Goal: Check status: Check status

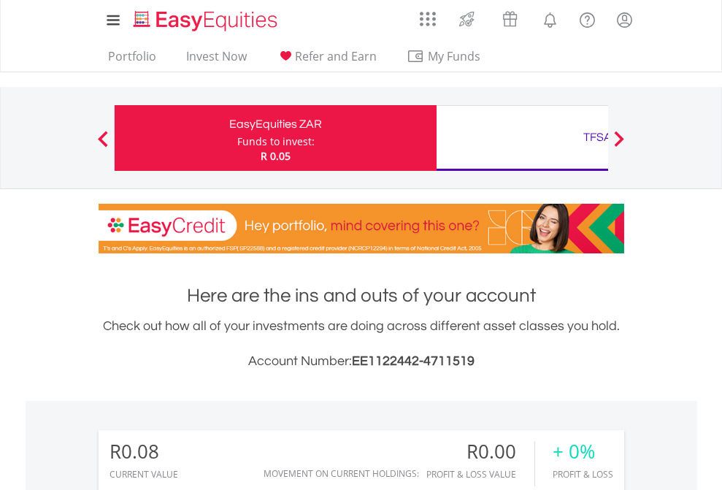
scroll to position [140, 229]
click at [237, 138] on div "Funds to invest:" at bounding box center [275, 141] width 77 height 15
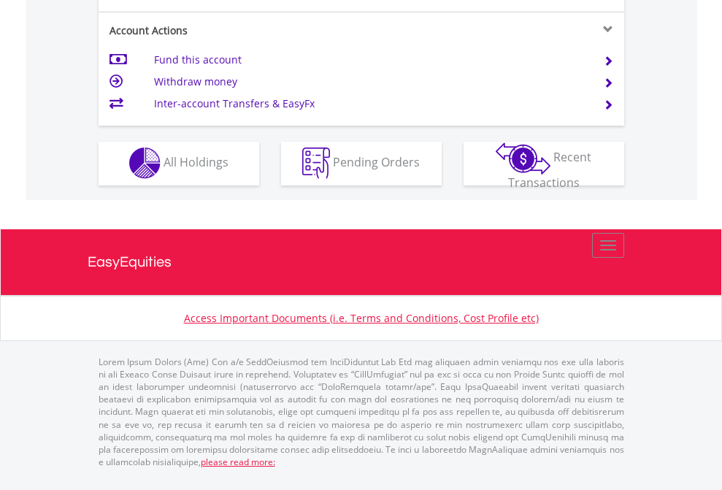
scroll to position [1365, 0]
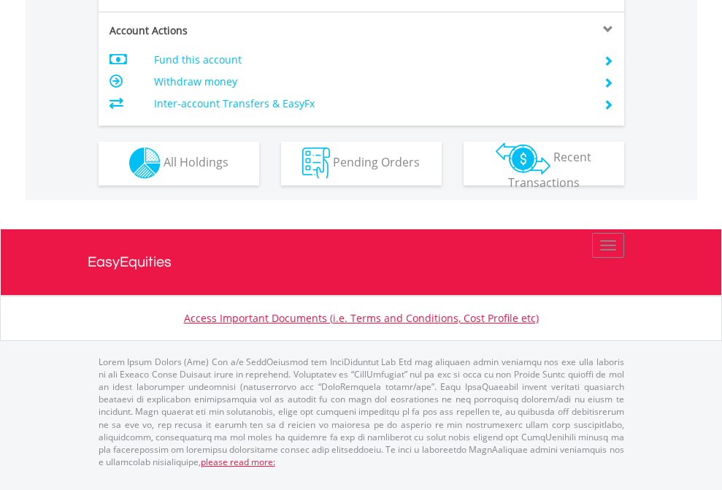
scroll to position [1244, 0]
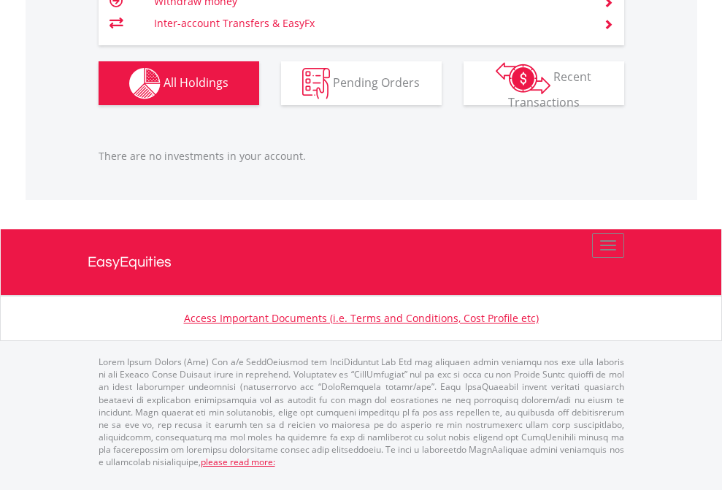
scroll to position [140, 229]
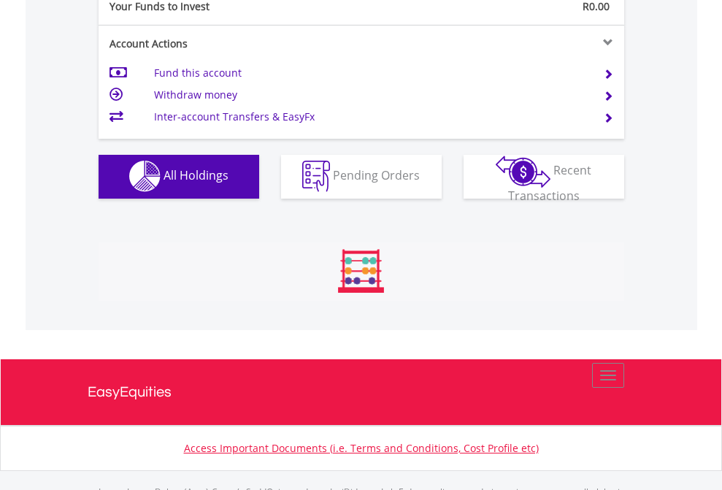
scroll to position [1445, 0]
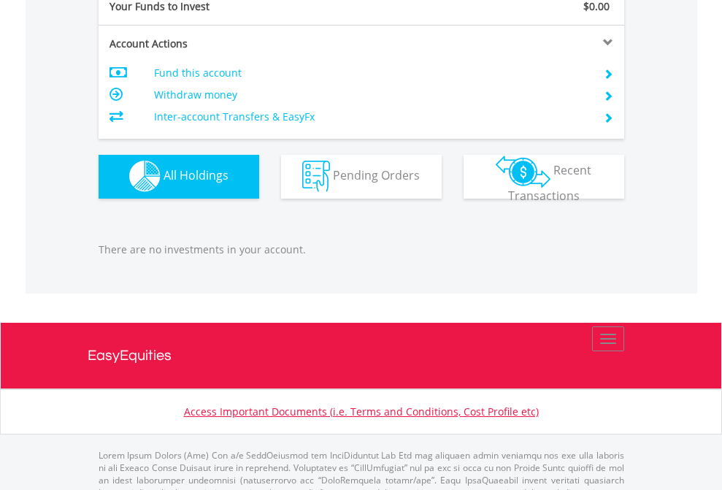
scroll to position [1445, 0]
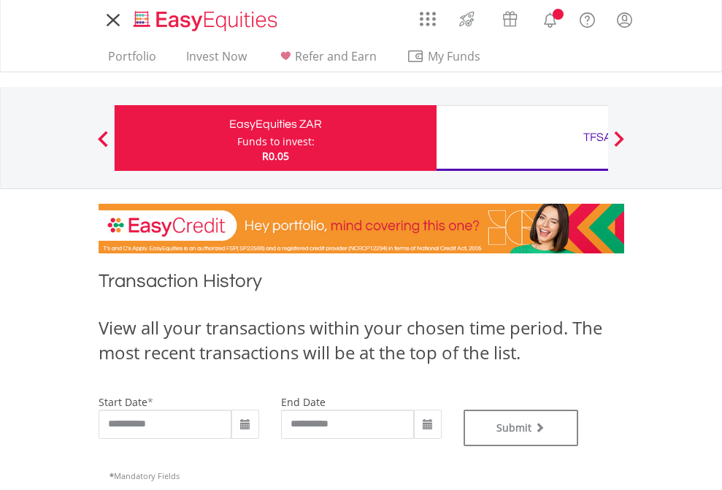
type input "**********"
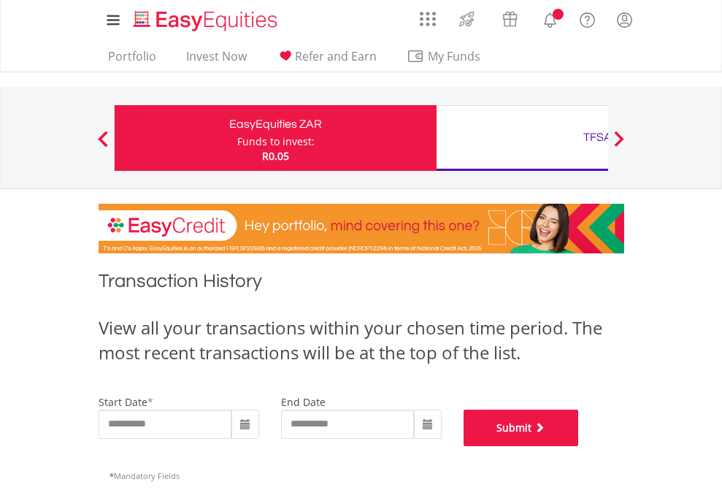
click at [579, 446] on button "Submit" at bounding box center [520, 427] width 115 height 36
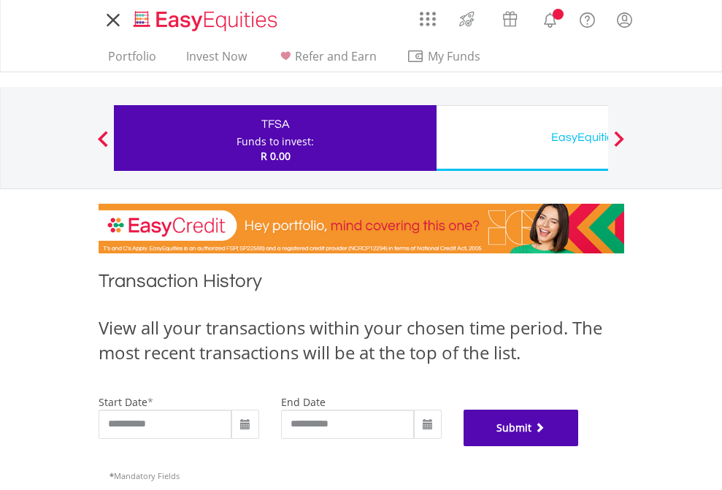
click at [579, 446] on button "Submit" at bounding box center [520, 427] width 115 height 36
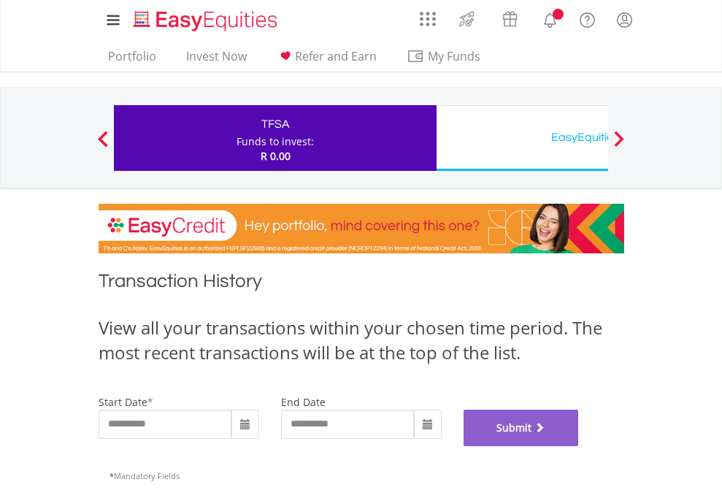
scroll to position [592, 0]
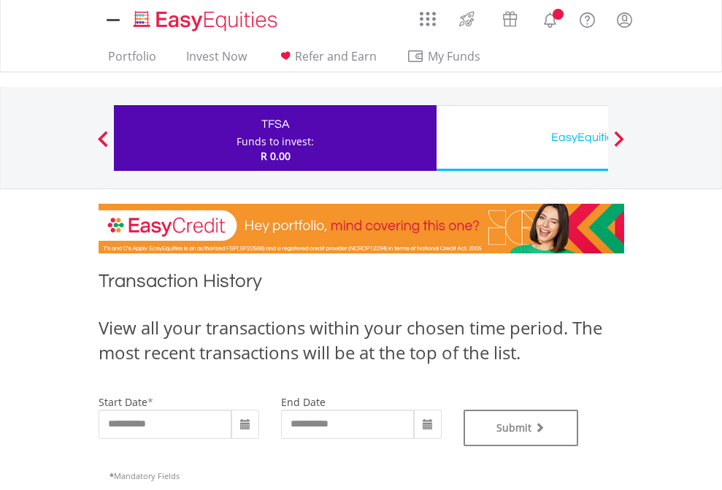
click at [522, 138] on div "EasyEquities USD" at bounding box center [597, 137] width 304 height 20
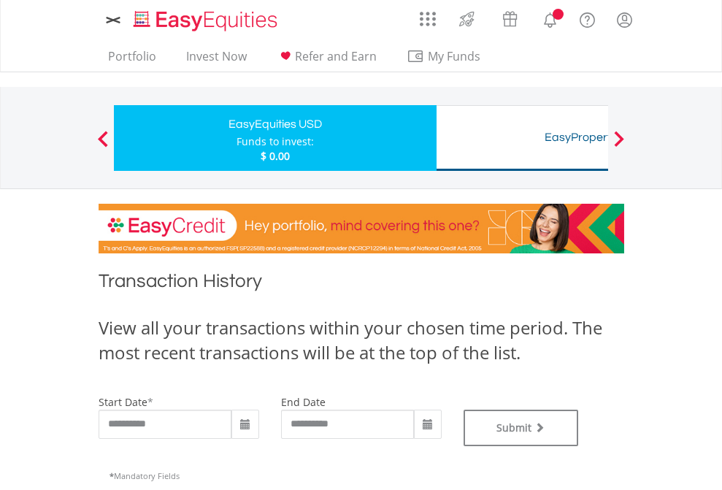
type input "**********"
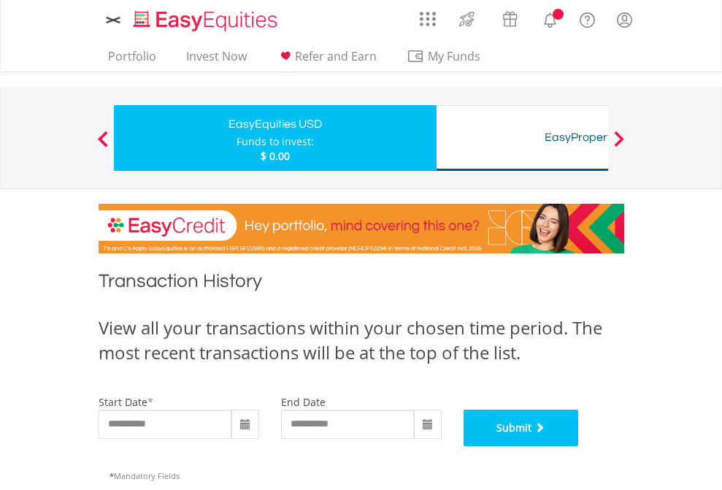
click at [579, 446] on button "Submit" at bounding box center [520, 427] width 115 height 36
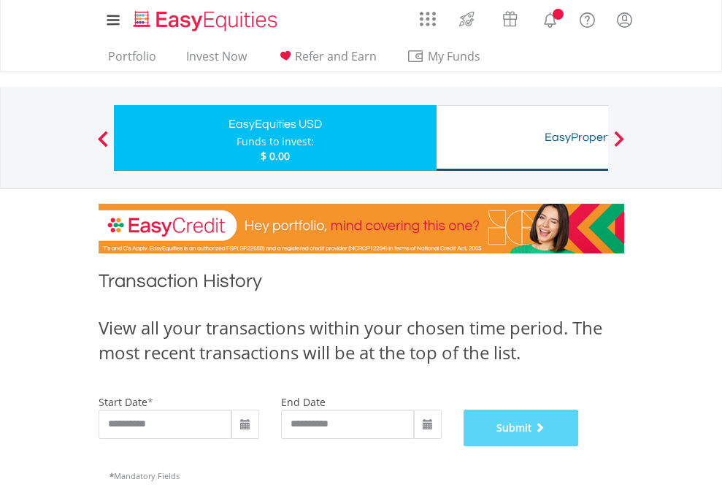
scroll to position [592, 0]
